Goal: Task Accomplishment & Management: Use online tool/utility

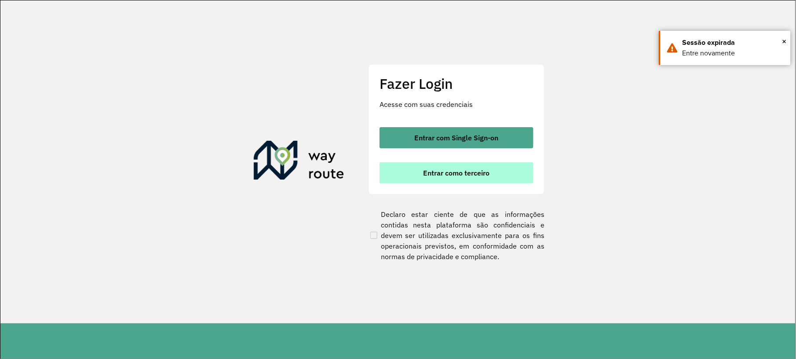
click at [454, 175] on span "Entrar como terceiro" at bounding box center [456, 172] width 66 height 7
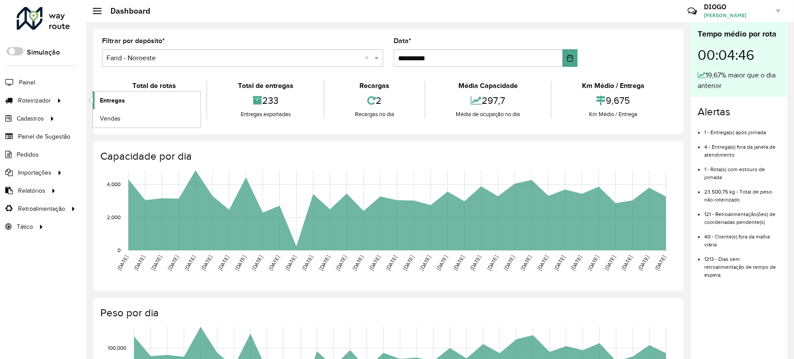
click at [120, 104] on span "Entregas" at bounding box center [112, 100] width 25 height 9
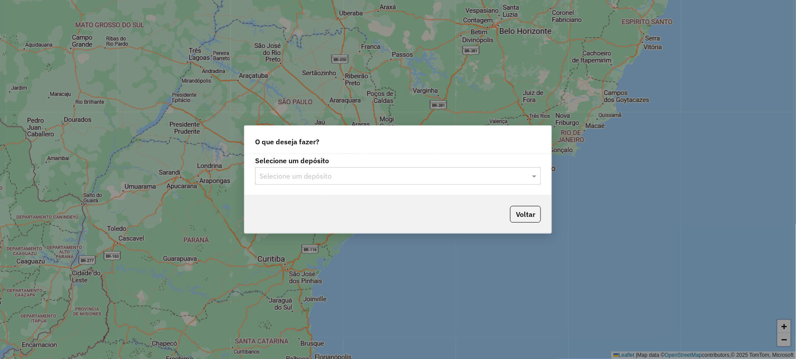
click at [312, 177] on input "text" at bounding box center [388, 176] width 259 height 11
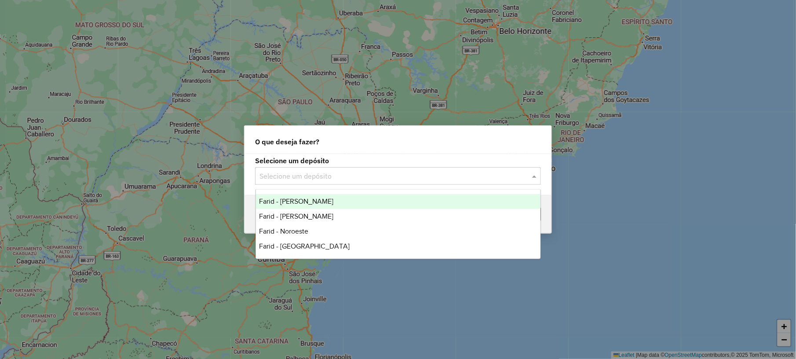
click at [295, 208] on div "Farid - [PERSON_NAME]" at bounding box center [398, 201] width 284 height 15
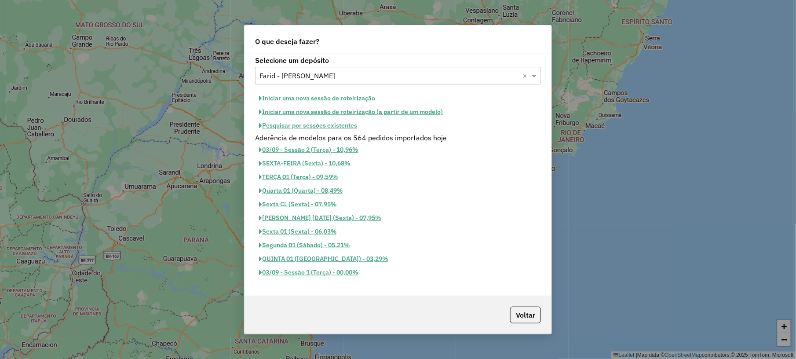
click at [302, 120] on button "Pesquisar por sessões existentes" at bounding box center [308, 126] width 106 height 14
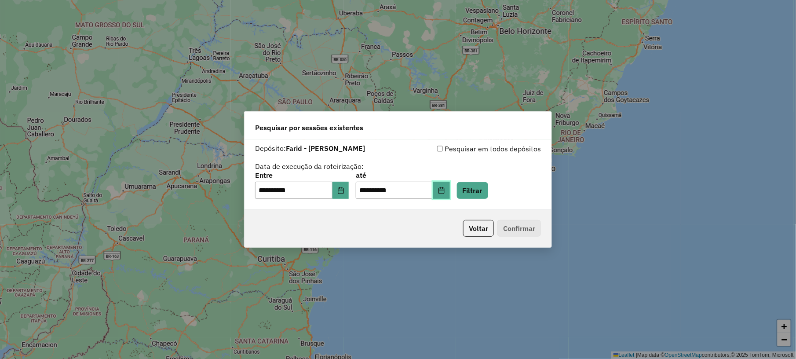
click at [444, 193] on icon "Choose Date" at bounding box center [441, 190] width 6 height 7
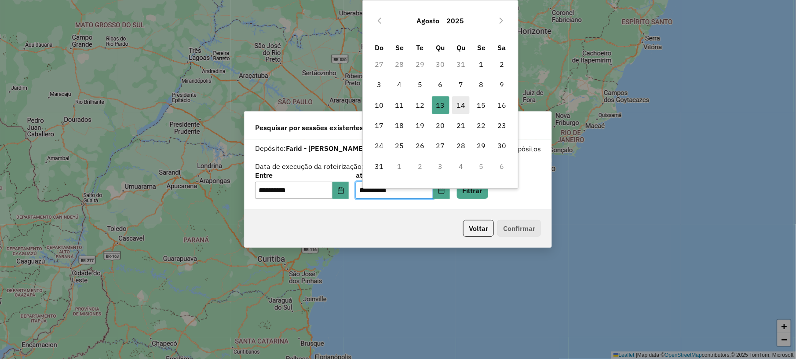
click at [456, 105] on span "14" at bounding box center [461, 105] width 18 height 18
type input "**********"
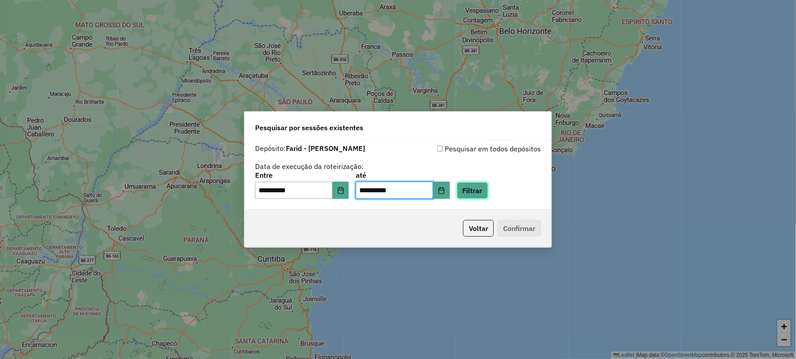
click at [479, 190] on button "Filtrar" at bounding box center [472, 190] width 31 height 17
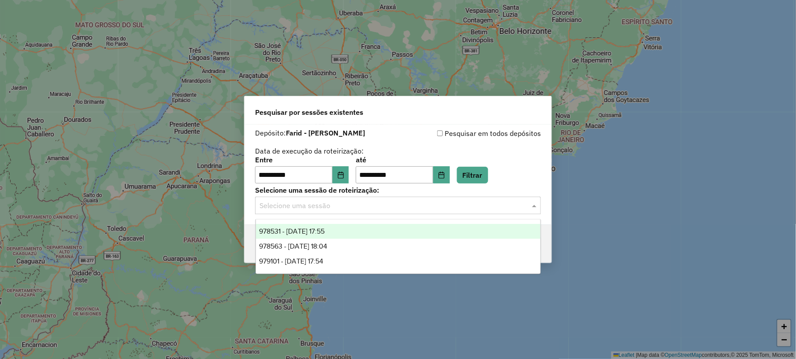
click at [311, 208] on input "text" at bounding box center [388, 205] width 259 height 11
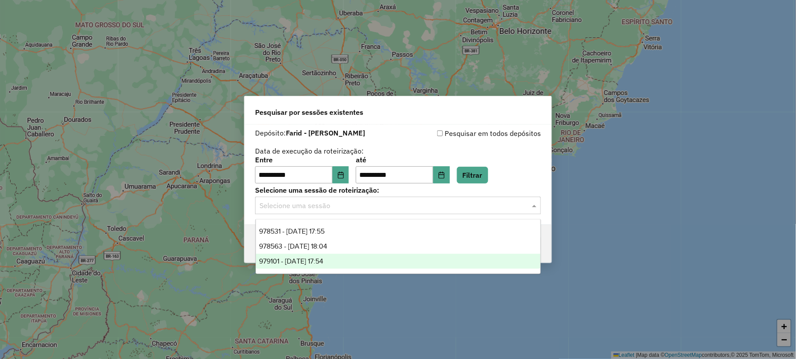
click at [304, 258] on span "979101 - 14/08/2025 17:54" at bounding box center [291, 260] width 64 height 7
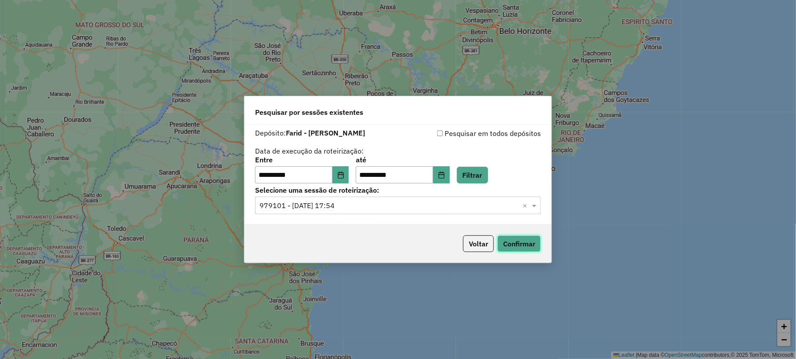
click at [528, 247] on button "Confirmar" at bounding box center [519, 243] width 44 height 17
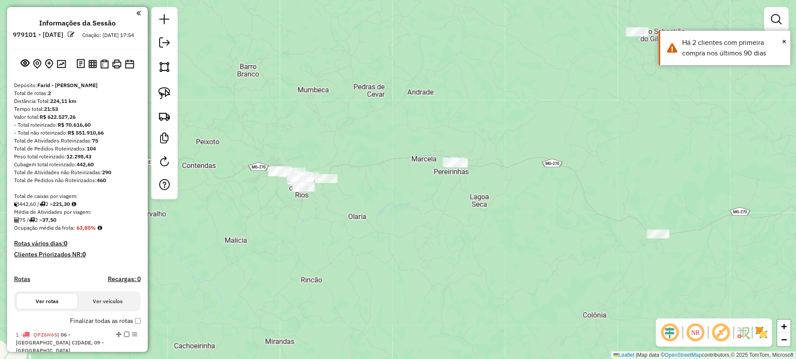
drag, startPoint x: 537, startPoint y: 113, endPoint x: 391, endPoint y: 190, distance: 165.0
click at [393, 189] on div "Janela de atendimento Grade de atendimento Capacidade Transportadoras Veículos …" at bounding box center [398, 179] width 796 height 359
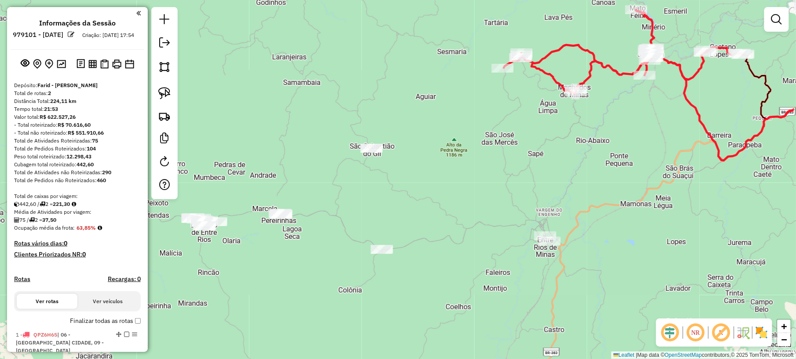
drag, startPoint x: 541, startPoint y: 192, endPoint x: 454, endPoint y: 196, distance: 87.1
click at [454, 196] on div "Janela de atendimento Grade de atendimento Capacidade Transportadoras Veículos …" at bounding box center [398, 179] width 796 height 359
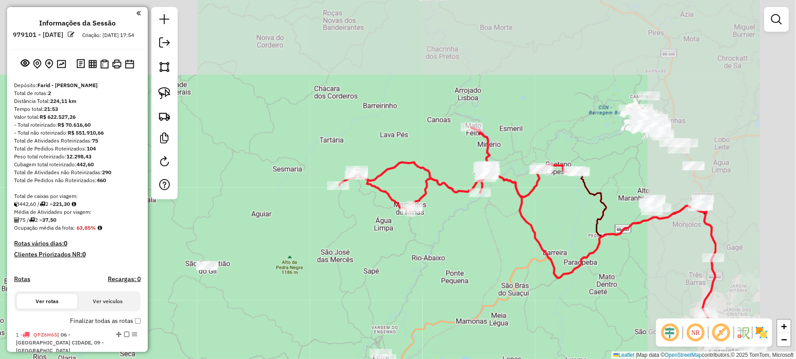
drag, startPoint x: 551, startPoint y: 174, endPoint x: 391, endPoint y: 292, distance: 199.1
click at [392, 292] on div "Janela de atendimento Grade de atendimento Capacidade Transportadoras Veículos …" at bounding box center [398, 179] width 796 height 359
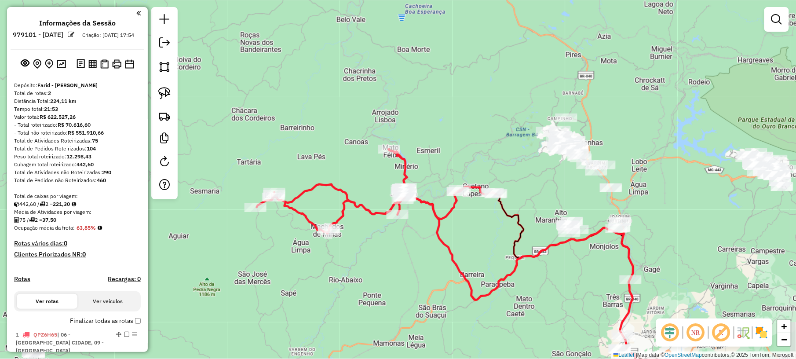
drag, startPoint x: 551, startPoint y: 105, endPoint x: 472, endPoint y: 123, distance: 80.8
click at [472, 123] on div "Janela de atendimento Grade de atendimento Capacidade Transportadoras Veículos …" at bounding box center [398, 179] width 796 height 359
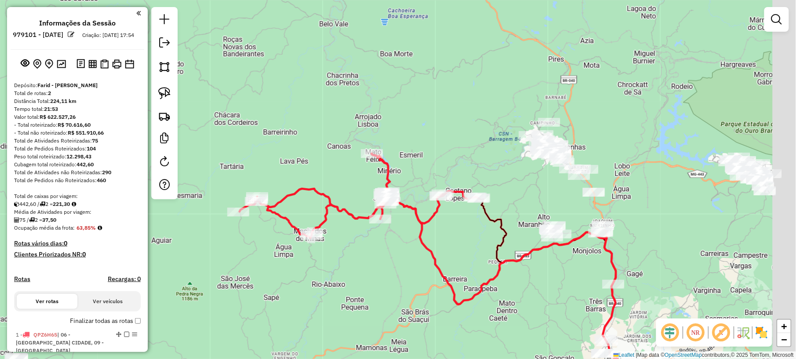
drag, startPoint x: 535, startPoint y: 149, endPoint x: 398, endPoint y: 149, distance: 136.3
click at [393, 149] on div "Janela de atendimento Grade de atendimento Capacidade Transportadoras Veículos …" at bounding box center [398, 179] width 796 height 359
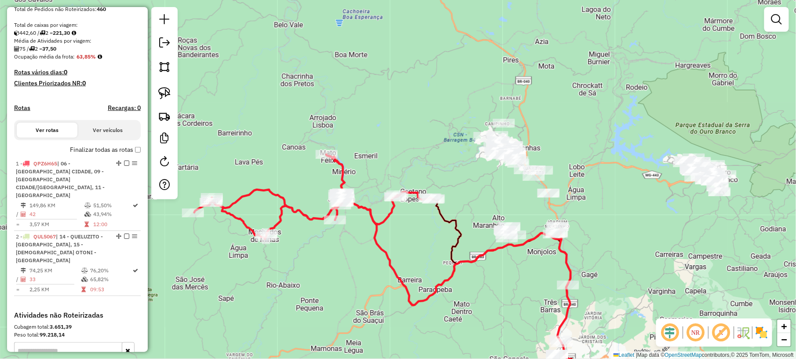
scroll to position [176, 0]
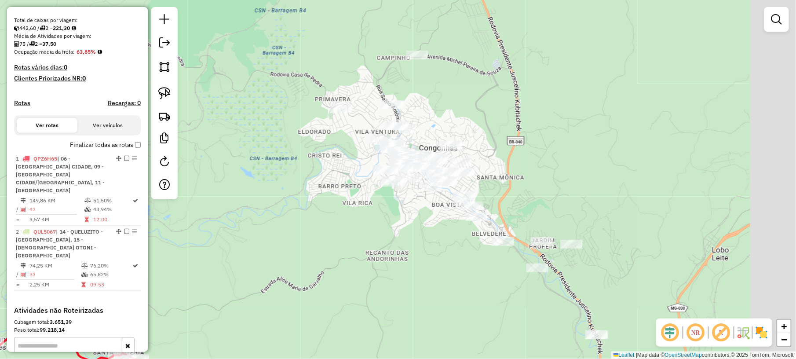
drag, startPoint x: 674, startPoint y: 203, endPoint x: 521, endPoint y: 178, distance: 154.2
click at [529, 180] on div "Janela de atendimento Grade de atendimento Capacidade Transportadoras Veículos …" at bounding box center [398, 179] width 796 height 359
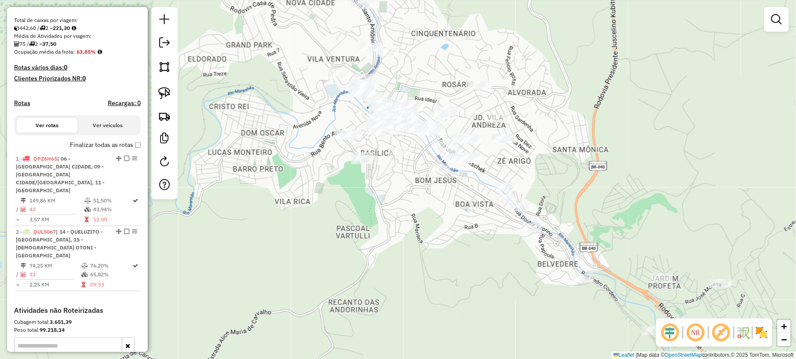
drag, startPoint x: 637, startPoint y: 184, endPoint x: 597, endPoint y: 159, distance: 46.8
click at [597, 159] on div "Janela de atendimento Grade de atendimento Capacidade Transportadoras Veículos …" at bounding box center [398, 179] width 796 height 359
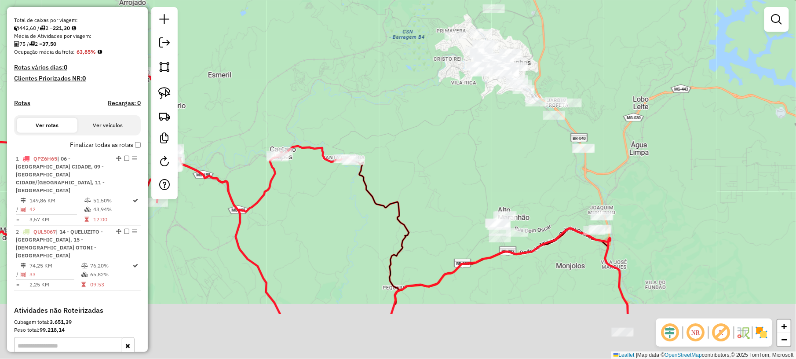
drag, startPoint x: 463, startPoint y: 194, endPoint x: 416, endPoint y: 113, distance: 93.2
click at [416, 113] on div "Janela de atendimento Grade de atendimento Capacidade Transportadoras Veículos …" at bounding box center [398, 179] width 796 height 359
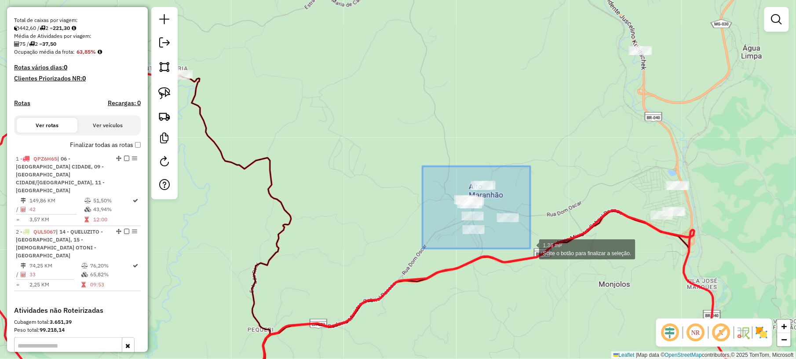
drag, startPoint x: 422, startPoint y: 166, endPoint x: 532, endPoint y: 248, distance: 136.6
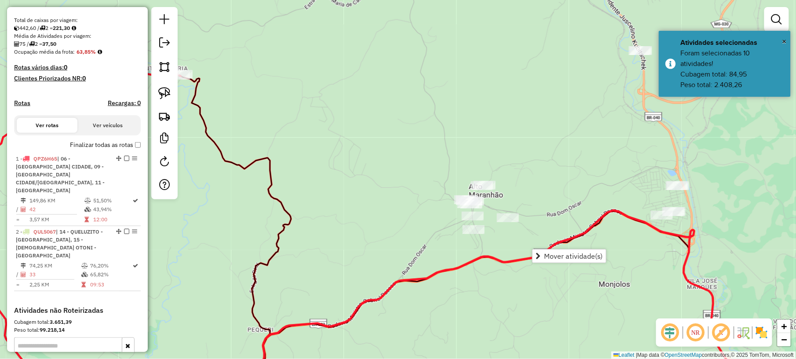
click at [412, 183] on div "Janela de atendimento Grade de atendimento Capacidade Transportadoras Veículos …" at bounding box center [398, 179] width 796 height 359
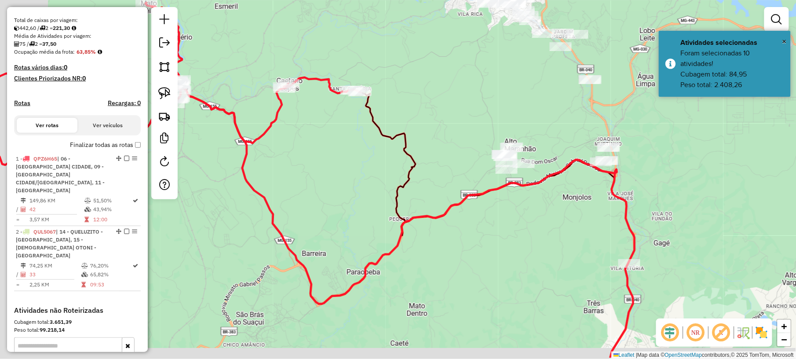
drag, startPoint x: 433, startPoint y: 283, endPoint x: 499, endPoint y: 243, distance: 77.5
click at [497, 245] on div "Janela de atendimento Grade de atendimento Capacidade Transportadoras Veículos …" at bounding box center [398, 179] width 796 height 359
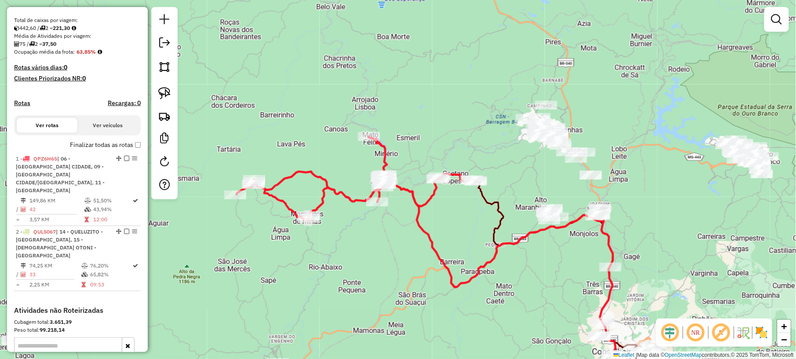
drag, startPoint x: 343, startPoint y: 272, endPoint x: 400, endPoint y: 288, distance: 59.3
click at [400, 288] on div "Janela de atendimento Grade de atendimento Capacidade Transportadoras Veículos …" at bounding box center [398, 179] width 796 height 359
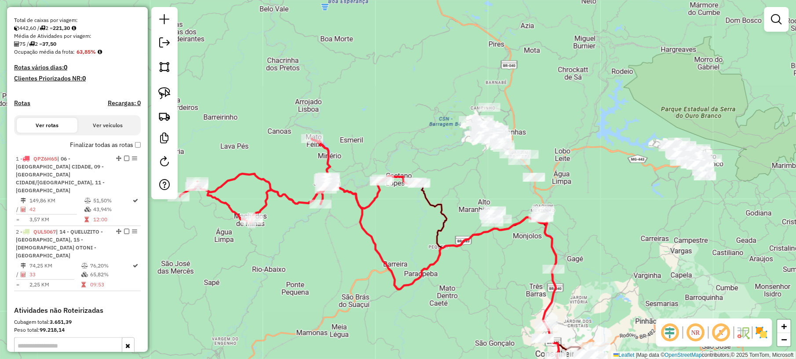
drag, startPoint x: 696, startPoint y: 192, endPoint x: 380, endPoint y: 189, distance: 316.6
click at [382, 193] on div "Janela de atendimento Grade de atendimento Capacidade Transportadoras Veículos …" at bounding box center [398, 179] width 796 height 359
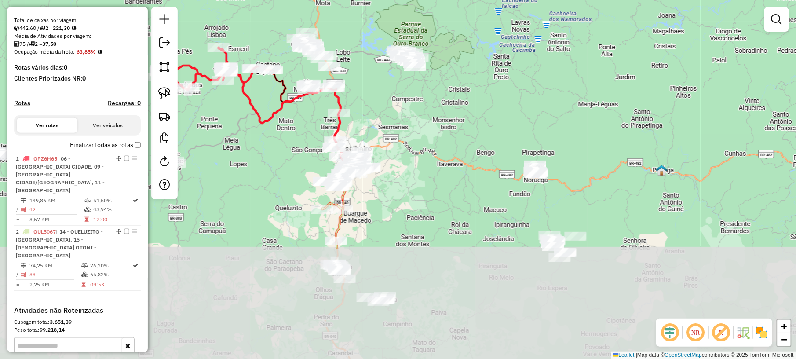
drag, startPoint x: 574, startPoint y: 296, endPoint x: 491, endPoint y: 149, distance: 168.6
click at [491, 149] on div "Janela de atendimento Grade de atendimento Capacidade Transportadoras Veículos …" at bounding box center [398, 179] width 796 height 359
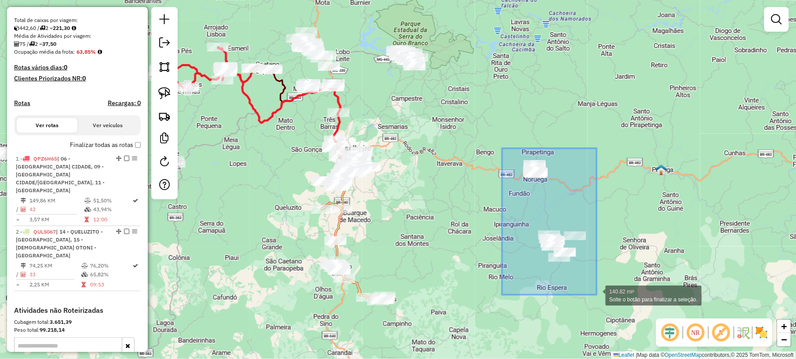
drag, startPoint x: 502, startPoint y: 148, endPoint x: 598, endPoint y: 296, distance: 176.3
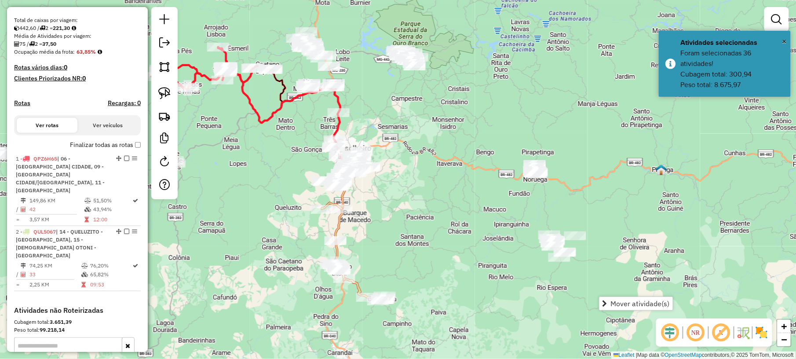
click at [482, 206] on div "Janela de atendimento Grade de atendimento Capacidade Transportadoras Veículos …" at bounding box center [398, 179] width 796 height 359
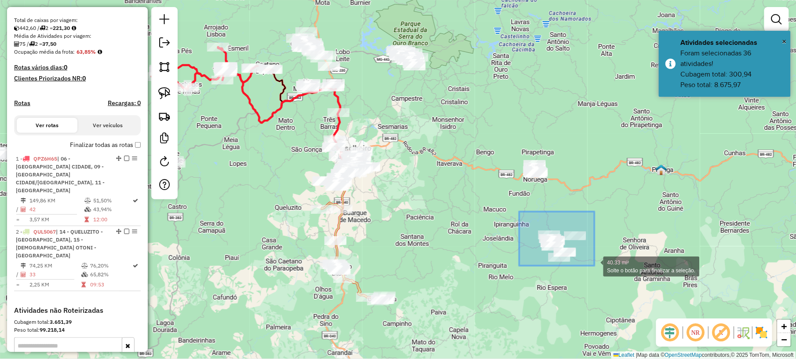
drag, startPoint x: 519, startPoint y: 211, endPoint x: 594, endPoint y: 266, distance: 92.6
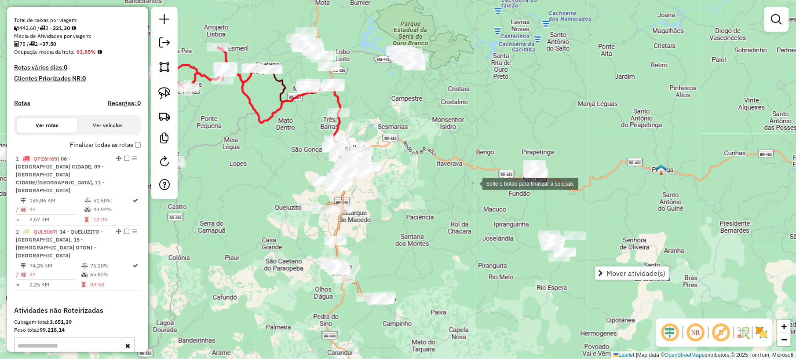
drag, startPoint x: 473, startPoint y: 183, endPoint x: 597, endPoint y: 135, distance: 133.1
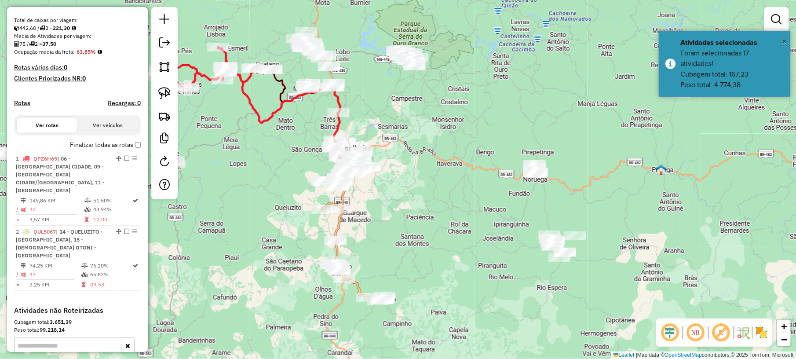
click at [434, 206] on div "Janela de atendimento Grade de atendimento Capacidade Transportadoras Veículos …" at bounding box center [398, 179] width 796 height 359
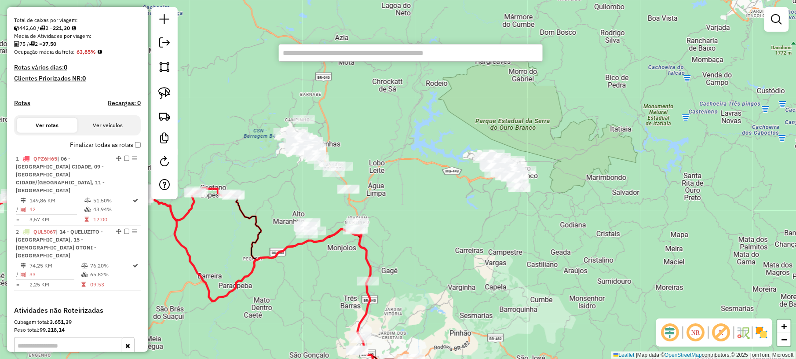
type input "*****"
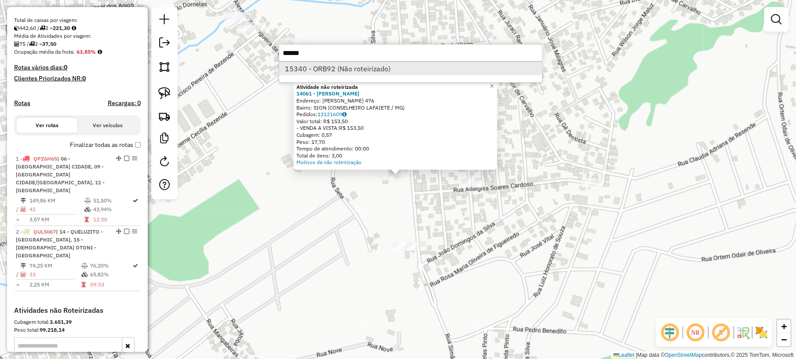
type input "*****"
click at [310, 69] on li "15340 - ORB92 (Não roteirizado)" at bounding box center [410, 68] width 263 height 13
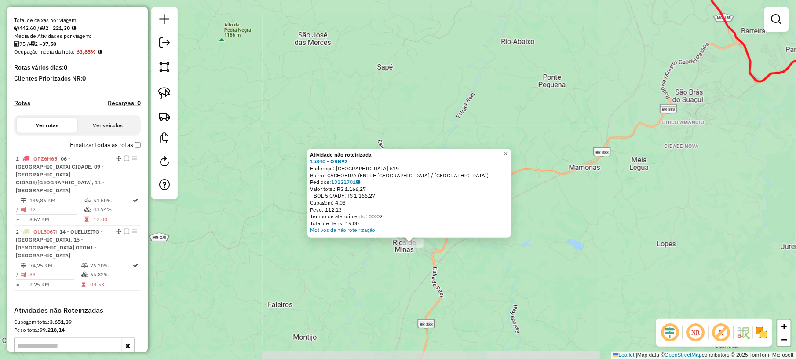
click at [403, 283] on div "Atividade não roteirizada 15340 - ORB92 Endereço: LAGOA DOURADA 519 Bairro: CAC…" at bounding box center [398, 179] width 796 height 359
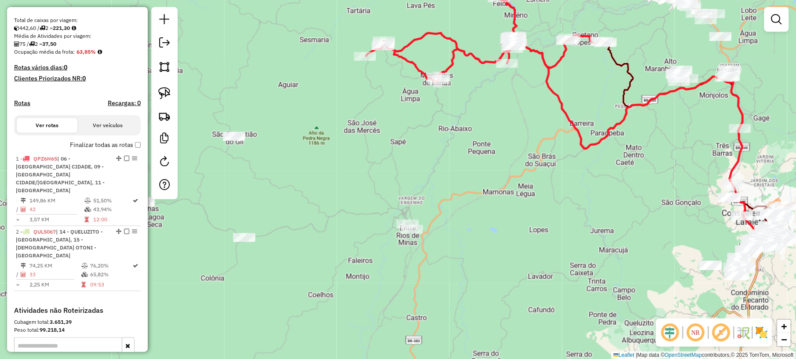
click at [488, 108] on div "Rota 1 - Placa QPZ6H65 13983 - BAR CHAPA QUENTE Janela de atendimento Grade de …" at bounding box center [398, 179] width 796 height 359
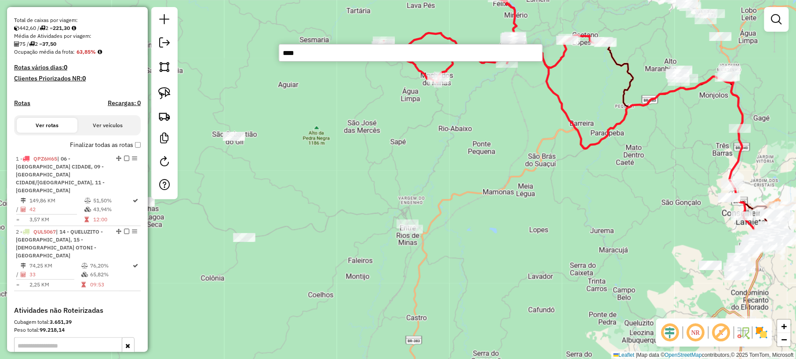
type input "*****"
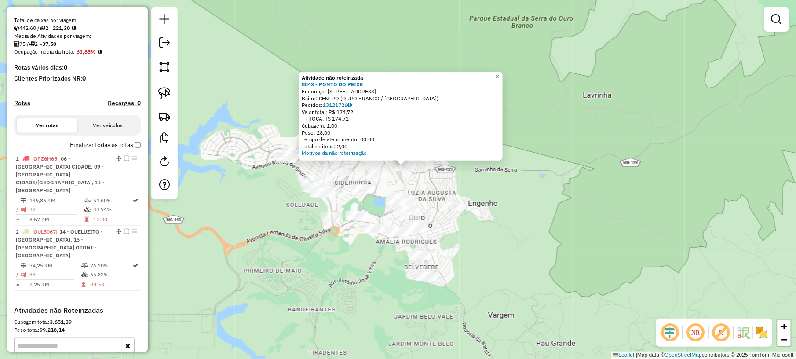
click at [508, 208] on div "Atividade não roteirizada 8843 - PONTO DO PEIXE Endereço: RUA DAS MERCES 500 Ba…" at bounding box center [398, 179] width 796 height 359
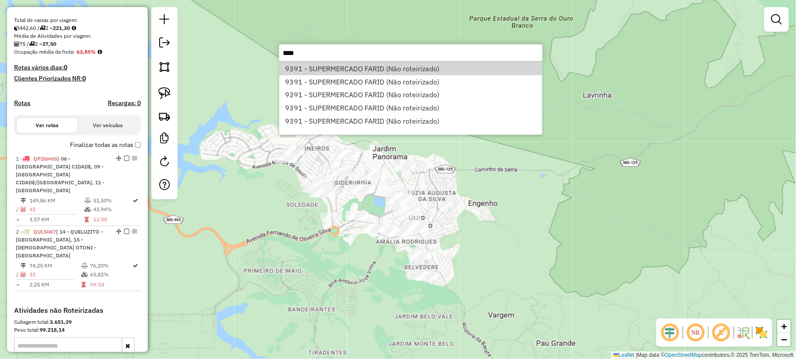
type input "****"
click at [484, 71] on li "9391 - SUPERMERCADO FARID (Não roteirizado)" at bounding box center [410, 68] width 263 height 13
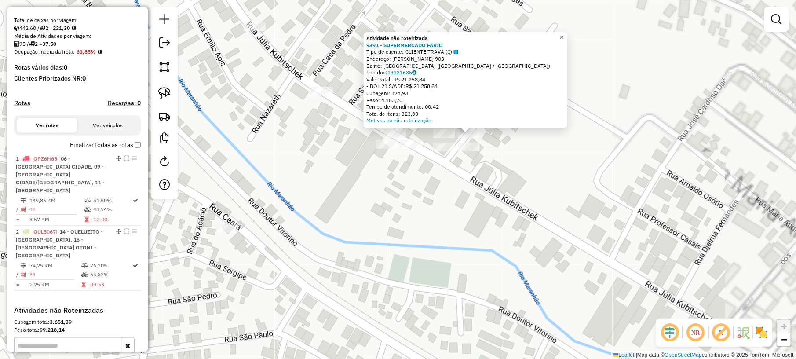
click at [397, 173] on div "Atividade não roteirizada 9391 - SUPERMERCADO FARID Tipo de cliente: CLIENTE TR…" at bounding box center [398, 179] width 796 height 359
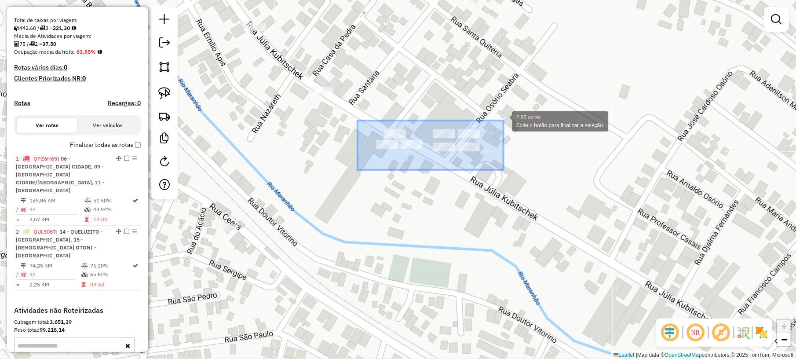
drag, startPoint x: 357, startPoint y: 170, endPoint x: 505, endPoint y: 120, distance: 156.0
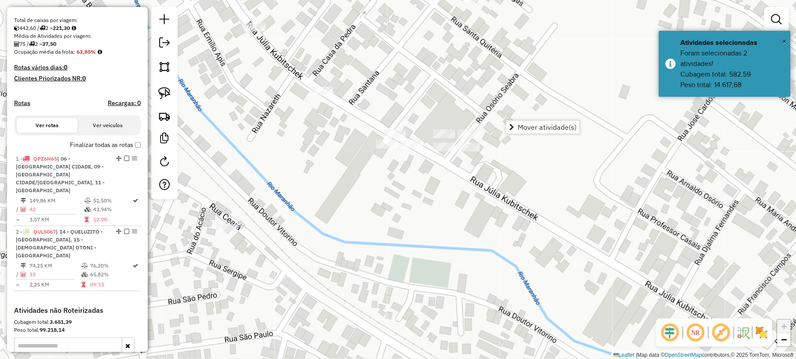
click at [415, 222] on div "Janela de atendimento Grade de atendimento Capacidade Transportadoras Veículos …" at bounding box center [398, 179] width 796 height 359
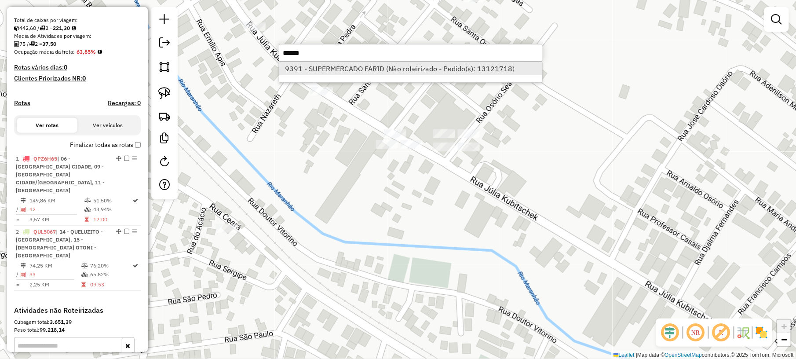
type input "******"
click at [401, 65] on li "9391 - SUPERMERCADO FARID (Não roteirizado - Pedido(s): 13121718)" at bounding box center [410, 68] width 263 height 13
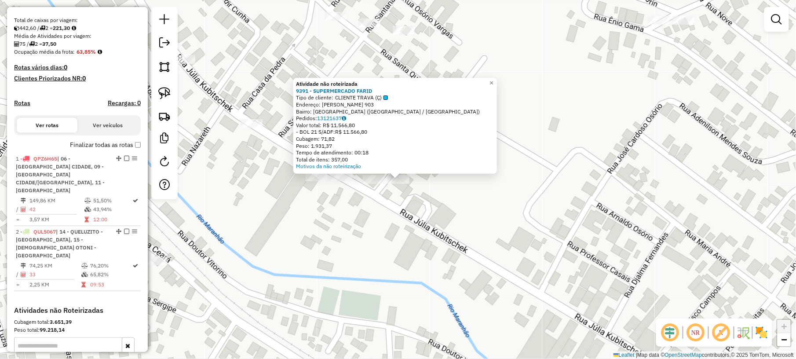
click at [385, 209] on div "Atividade não roteirizada 9391 - SUPERMERCADO FARID Tipo de cliente: CLIENTE TR…" at bounding box center [398, 179] width 796 height 359
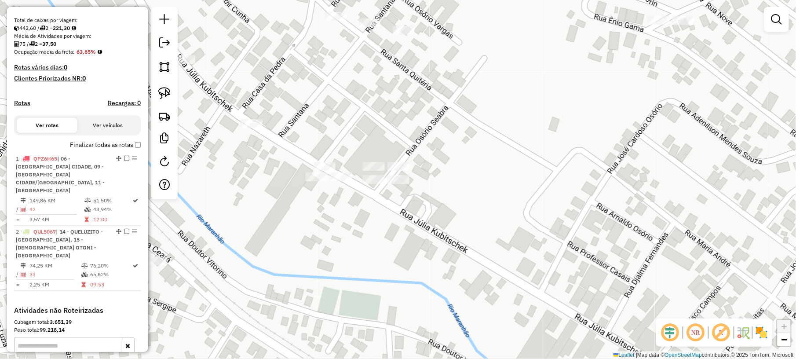
click at [374, 160] on div "Janela de atendimento Grade de atendimento Capacidade Transportadoras Veículos …" at bounding box center [398, 179] width 796 height 359
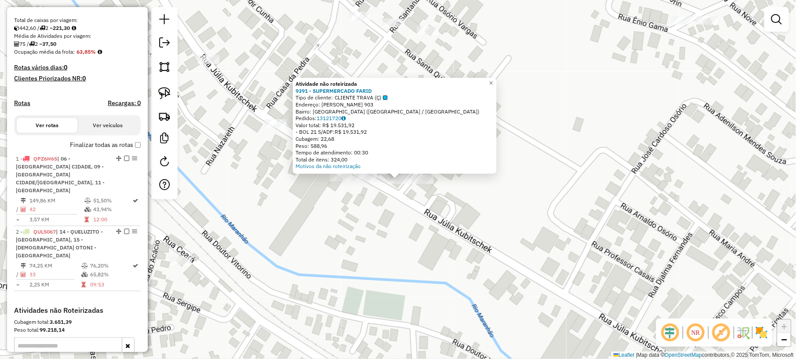
click at [381, 193] on div "Atividade não roteirizada 9391 - SUPERMERCADO FARID Tipo de cliente: CLIENTE TR…" at bounding box center [398, 179] width 796 height 359
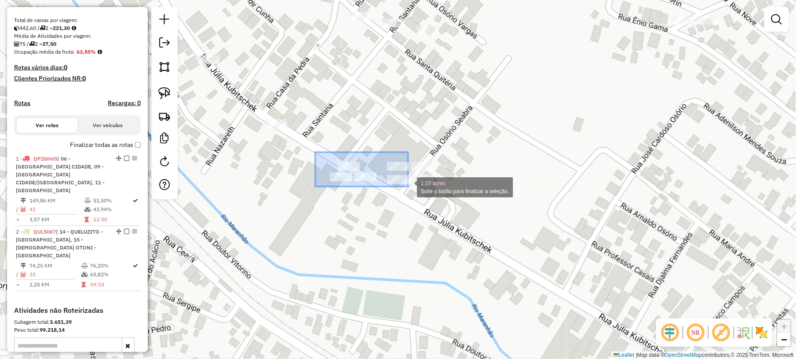
drag, startPoint x: 315, startPoint y: 152, endPoint x: 408, endPoint y: 186, distance: 98.9
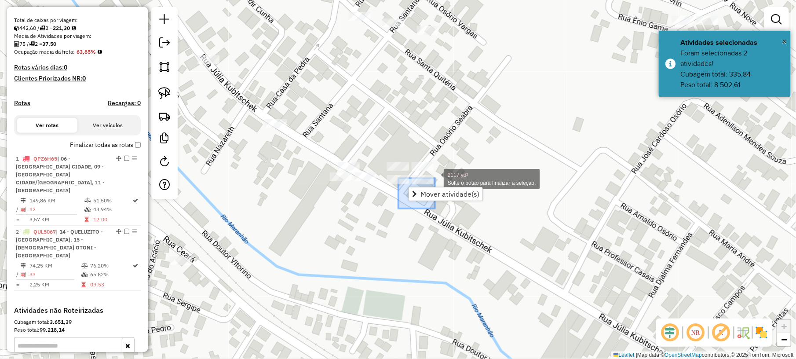
drag, startPoint x: 398, startPoint y: 208, endPoint x: 435, endPoint y: 178, distance: 47.5
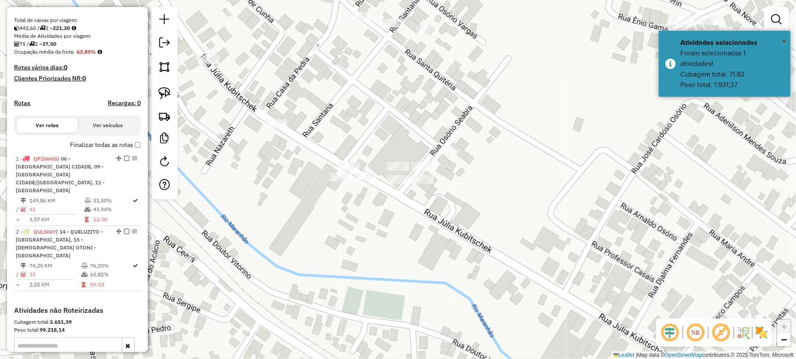
click at [338, 229] on div "Janela de atendimento Grade de atendimento Capacidade Transportadoras Veículos …" at bounding box center [398, 179] width 796 height 359
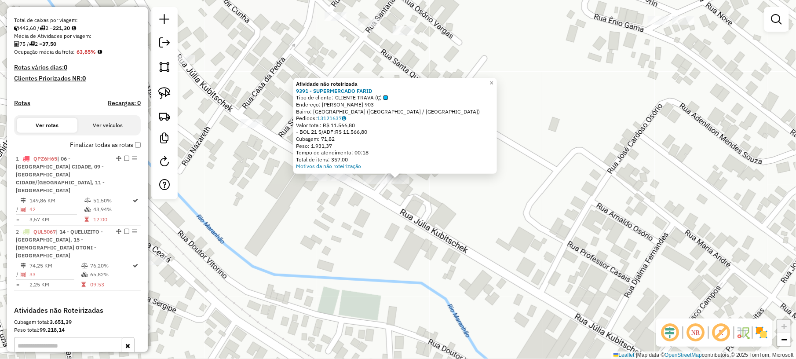
click at [373, 184] on div at bounding box center [374, 179] width 22 height 9
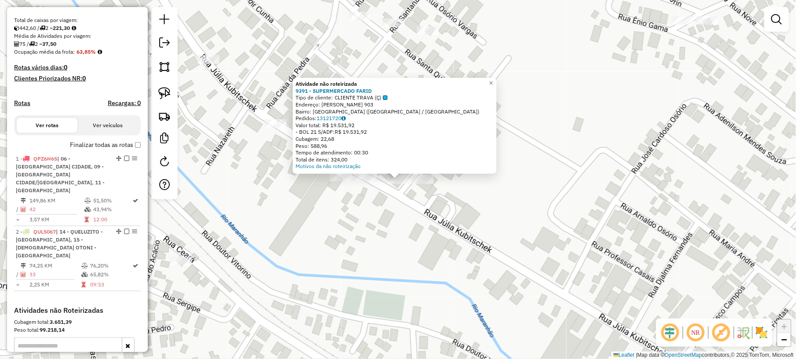
click at [369, 211] on div "Atividade não roteirizada 9391 - SUPERMERCADO FARID Tipo de cliente: CLIENTE TR…" at bounding box center [398, 179] width 796 height 359
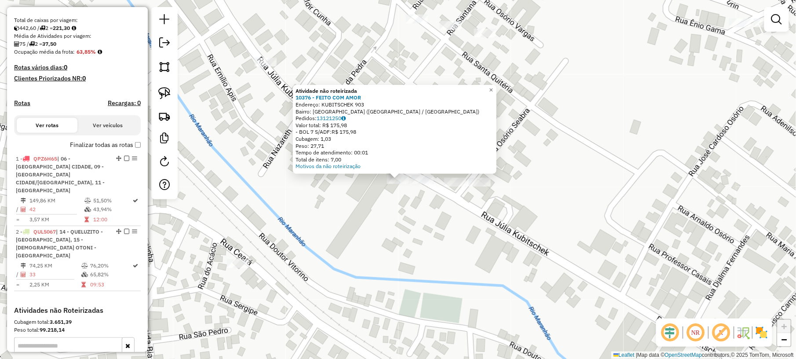
click at [375, 204] on div "Atividade não roteirizada 10376 - FEITO COM AMOR Endereço: KUBITSCHEK 903 Bairr…" at bounding box center [398, 179] width 796 height 359
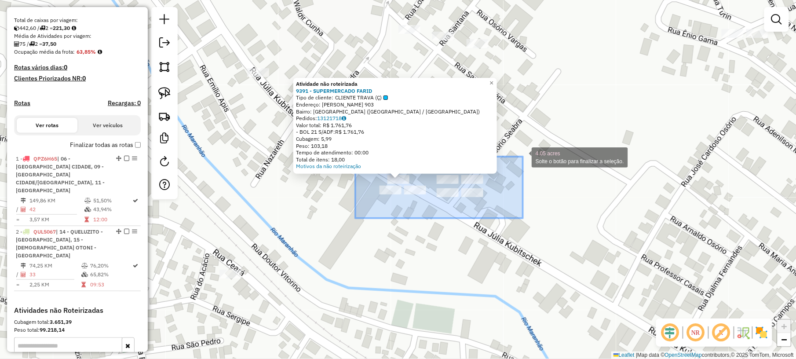
drag, startPoint x: 355, startPoint y: 218, endPoint x: 527, endPoint y: 152, distance: 183.7
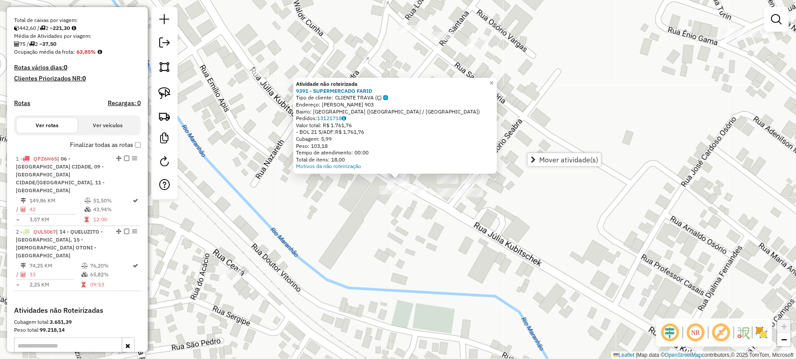
click at [481, 248] on div "Atividade não roteirizada 9391 - SUPERMERCADO FARID Tipo de cliente: CLIENTE TR…" at bounding box center [398, 179] width 796 height 359
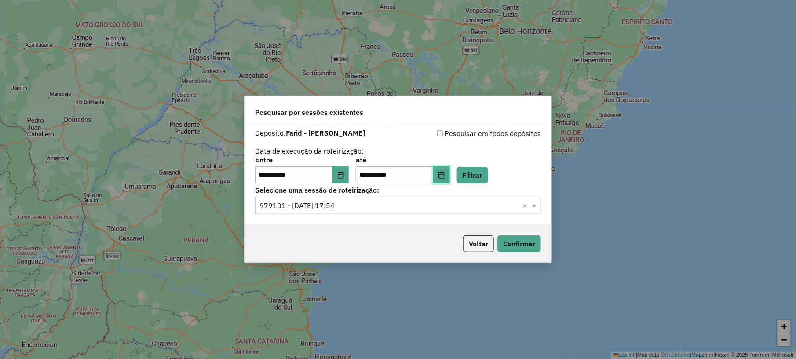
click at [445, 171] on icon "Choose Date" at bounding box center [441, 174] width 7 height 7
click at [441, 225] on div "Voltar Confirmar" at bounding box center [397, 244] width 307 height 38
click at [485, 179] on button "Filtrar" at bounding box center [472, 175] width 31 height 17
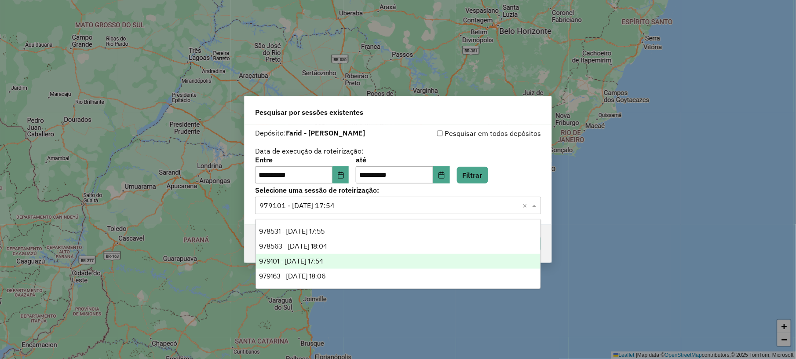
click at [390, 208] on input "text" at bounding box center [388, 205] width 259 height 11
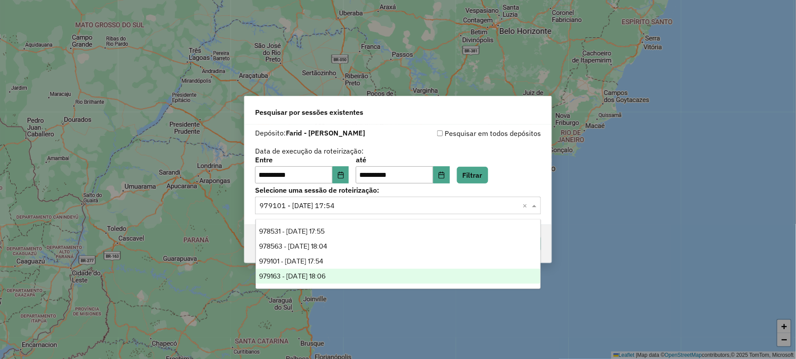
click at [326, 273] on span "979163 - 14/08/2025 18:06" at bounding box center [292, 275] width 66 height 7
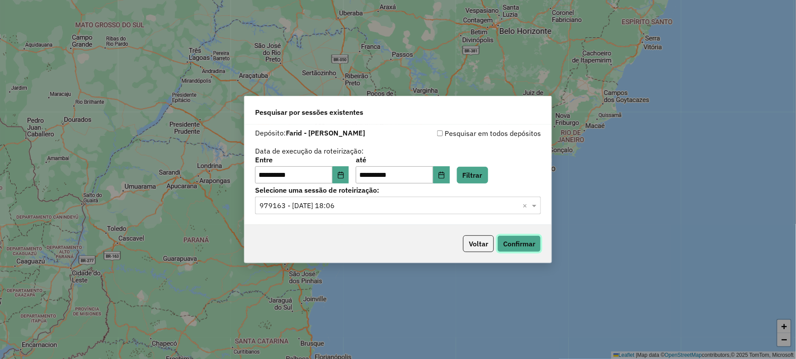
click at [514, 237] on button "Confirmar" at bounding box center [519, 243] width 44 height 17
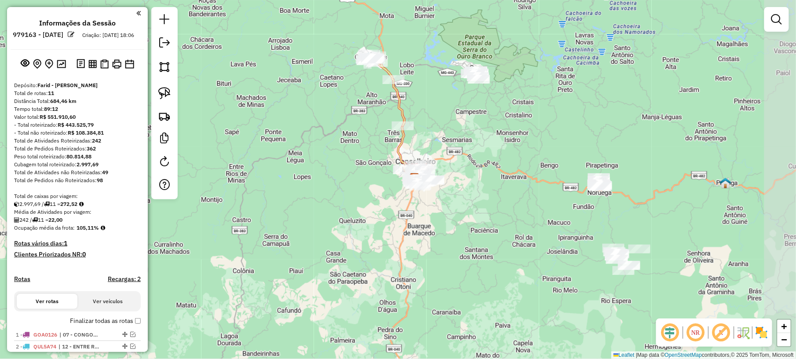
drag, startPoint x: 602, startPoint y: 232, endPoint x: 544, endPoint y: 145, distance: 104.6
click at [544, 145] on div "Janela de atendimento Grade de atendimento Capacidade Transportadoras Veículos …" at bounding box center [398, 179] width 796 height 359
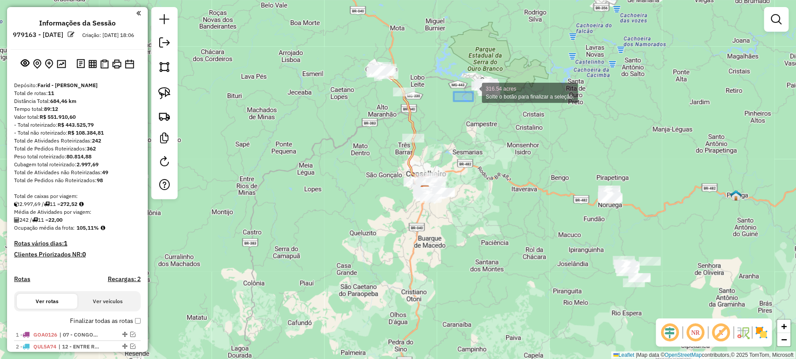
drag, startPoint x: 454, startPoint y: 101, endPoint x: 514, endPoint y: 65, distance: 70.2
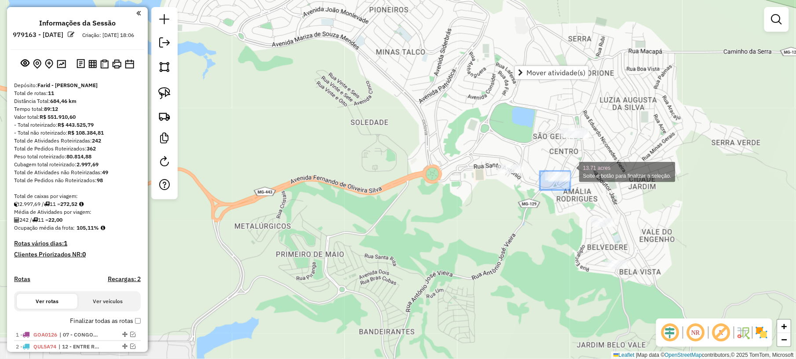
drag, startPoint x: 540, startPoint y: 190, endPoint x: 572, endPoint y: 169, distance: 37.8
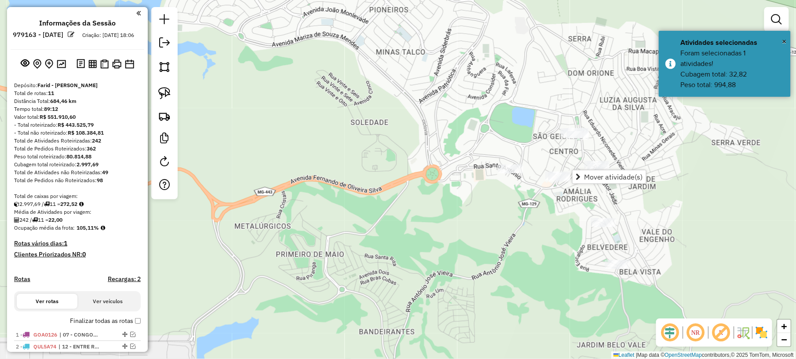
click at [521, 230] on div "Janela de atendimento Grade de atendimento Capacidade Transportadoras Veículos …" at bounding box center [398, 179] width 796 height 359
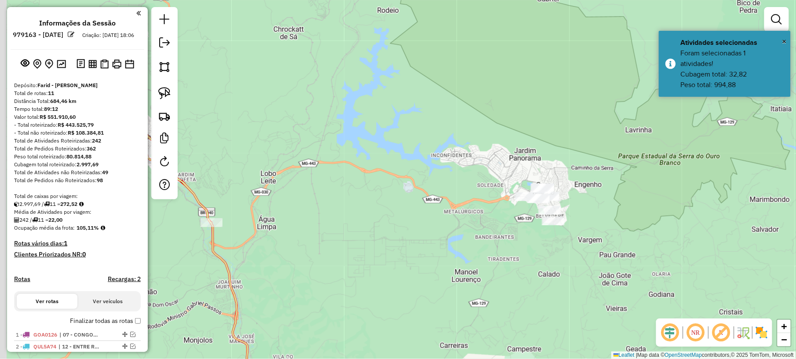
drag, startPoint x: 484, startPoint y: 273, endPoint x: 516, endPoint y: 159, distance: 118.7
click at [513, 166] on div "Janela de atendimento Grade de atendimento Capacidade Transportadoras Veículos …" at bounding box center [398, 179] width 796 height 359
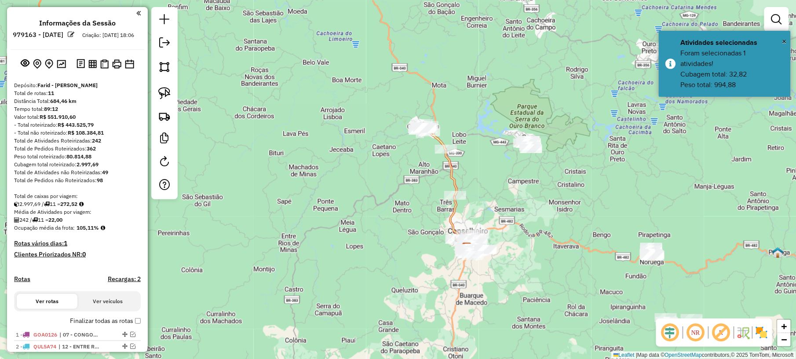
drag, startPoint x: 480, startPoint y: 217, endPoint x: 501, endPoint y: 138, distance: 82.3
click at [501, 138] on div "Janela de atendimento Grade de atendimento Capacidade Transportadoras Veículos …" at bounding box center [398, 179] width 796 height 359
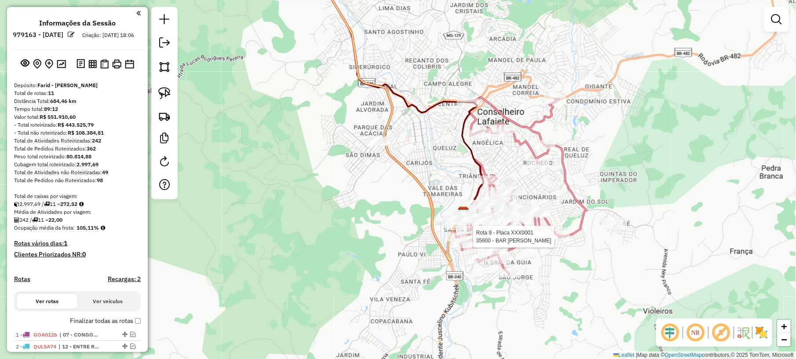
select select "**********"
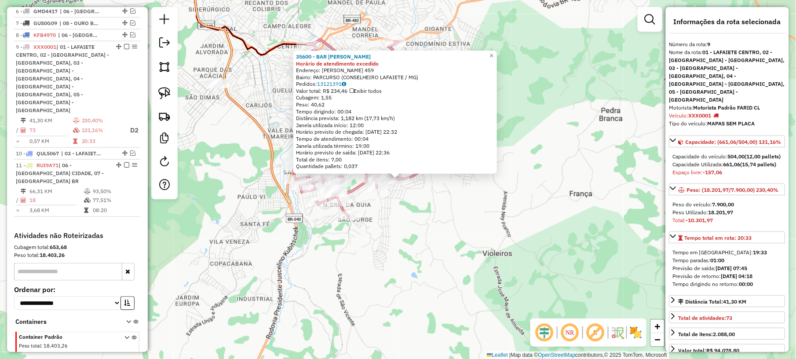
scroll to position [398, 0]
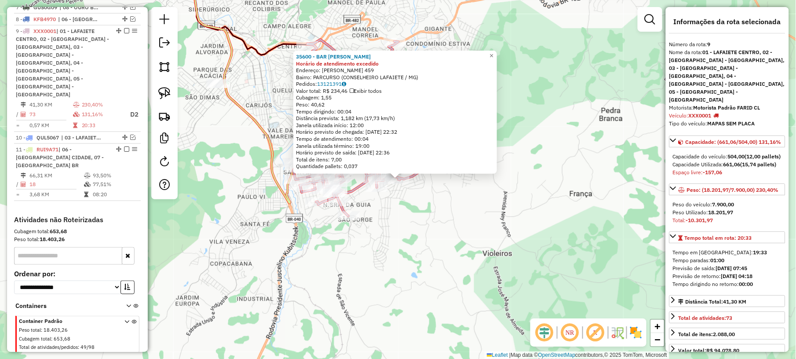
click at [563, 257] on div "35600 - BAR JOAOZINHO SION Horário de atendimento excedido Endereço: [PERSON_NA…" at bounding box center [398, 179] width 796 height 359
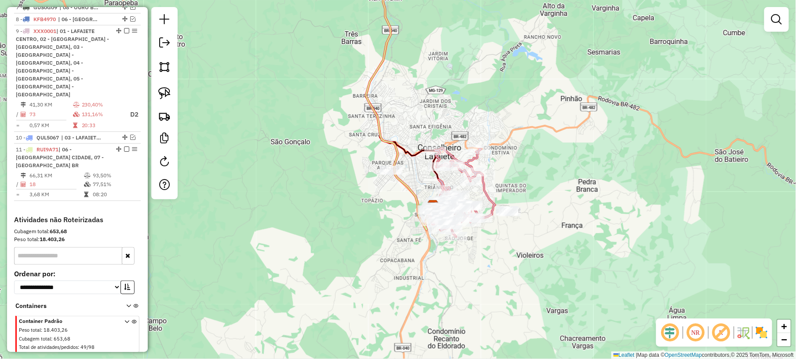
drag, startPoint x: 634, startPoint y: 243, endPoint x: 519, endPoint y: 193, distance: 125.4
click at [522, 196] on div "Janela de atendimento Grade de atendimento Capacidade Transportadoras Veículos …" at bounding box center [398, 179] width 796 height 359
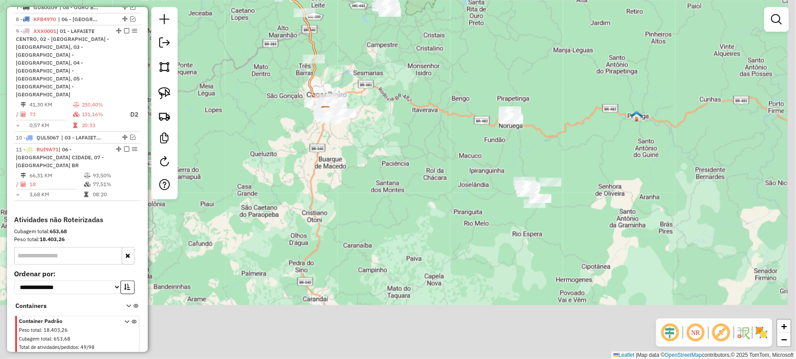
drag, startPoint x: 570, startPoint y: 196, endPoint x: 481, endPoint y: 124, distance: 114.5
click at [481, 124] on div "Janela de atendimento Grade de atendimento Capacidade Transportadoras Veículos …" at bounding box center [398, 179] width 796 height 359
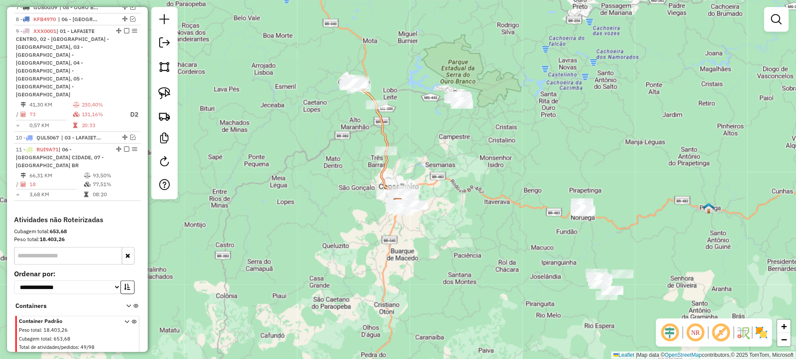
drag, startPoint x: 285, startPoint y: 56, endPoint x: 356, endPoint y: 148, distance: 115.6
click at [356, 148] on div "Janela de atendimento Grade de atendimento Capacidade Transportadoras Veículos …" at bounding box center [398, 179] width 796 height 359
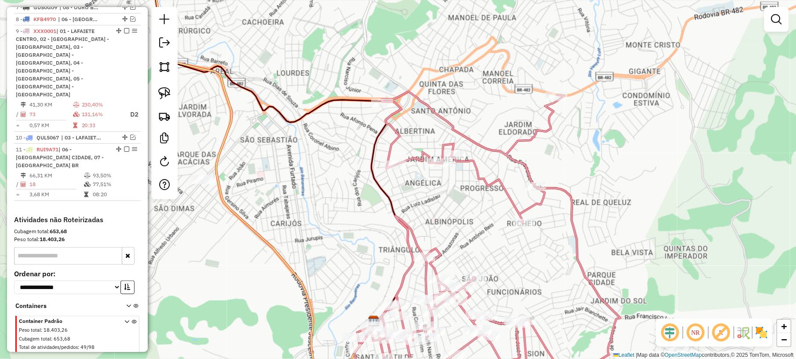
click at [507, 197] on icon at bounding box center [487, 242] width 266 height 303
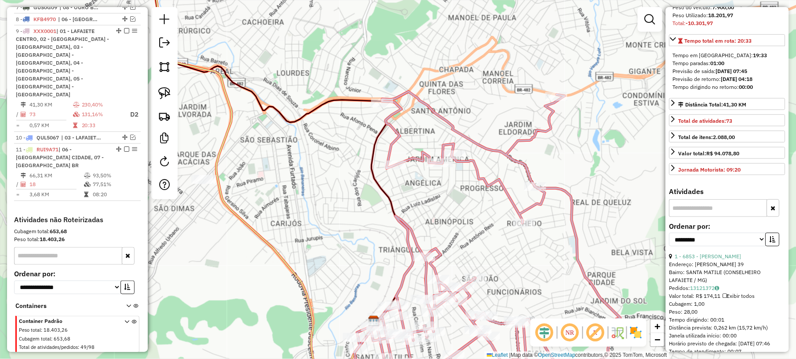
scroll to position [234, 0]
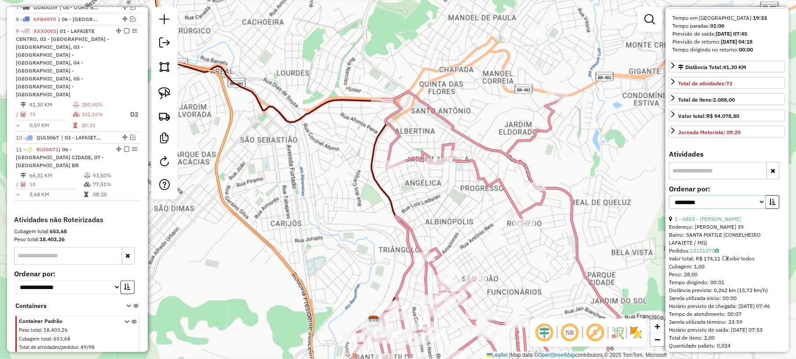
click at [725, 205] on select "**********" at bounding box center [717, 202] width 97 height 14
select select "*********"
click at [669, 197] on select "**********" at bounding box center [717, 202] width 97 height 14
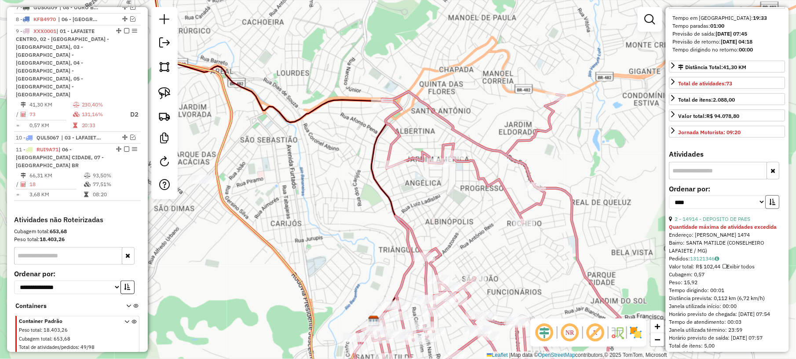
click at [770, 203] on icon "button" at bounding box center [772, 202] width 6 height 6
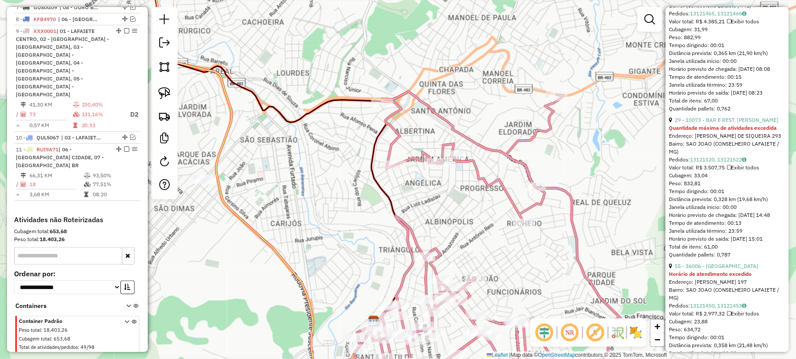
scroll to position [820, 0]
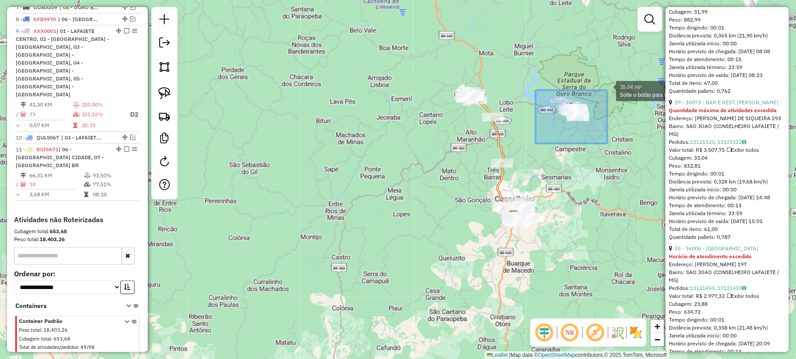
drag, startPoint x: 535, startPoint y: 143, endPoint x: 608, endPoint y: 88, distance: 91.4
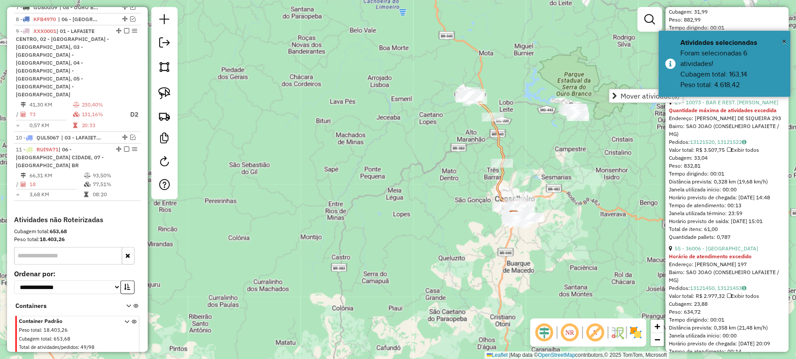
click at [554, 160] on div "Janela de atendimento Grade de atendimento Capacidade Transportadoras Veículos …" at bounding box center [398, 179] width 796 height 359
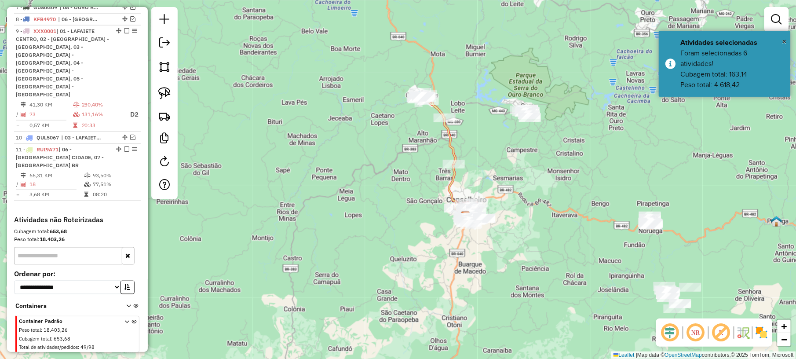
drag, startPoint x: 616, startPoint y: 242, endPoint x: 563, endPoint y: 243, distance: 53.2
click at [563, 243] on div "Janela de atendimento Grade de atendimento Capacidade Transportadoras Veículos …" at bounding box center [398, 179] width 796 height 359
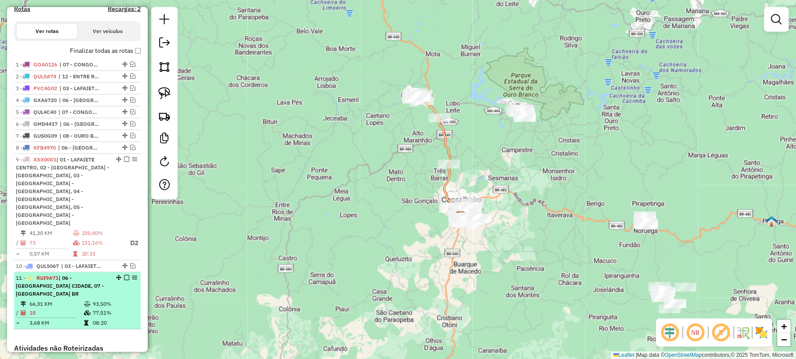
scroll to position [281, 0]
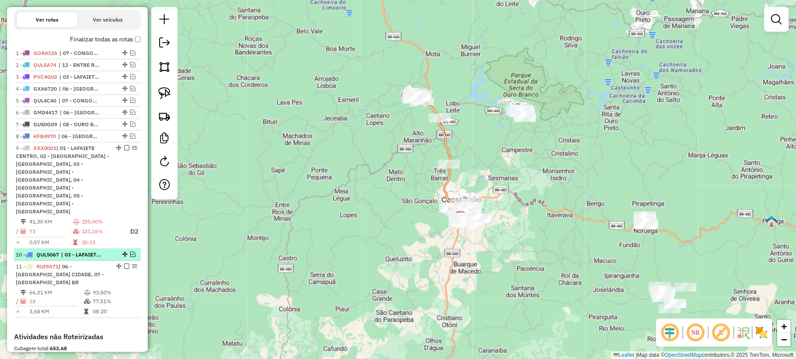
click at [82, 251] on span "| 03 - LAFAIETE - [GEOGRAPHIC_DATA], 05 - LAFAIETE - MARECHAL" at bounding box center [81, 255] width 40 height 8
select select "*********"
